Goal: Information Seeking & Learning: Compare options

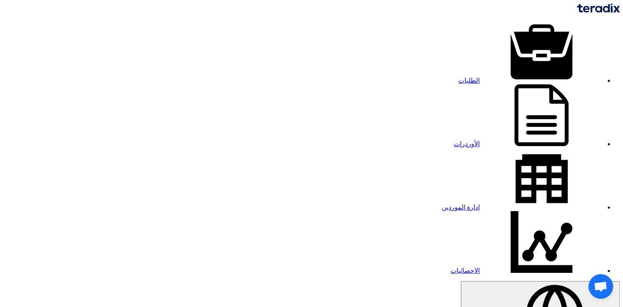
click at [500, 77] on link "الطلبات" at bounding box center [530, 80] width 145 height 7
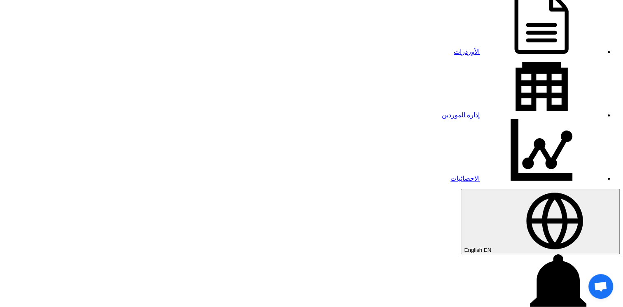
scroll to position [123, 0]
